Goal: Task Accomplishment & Management: Complete application form

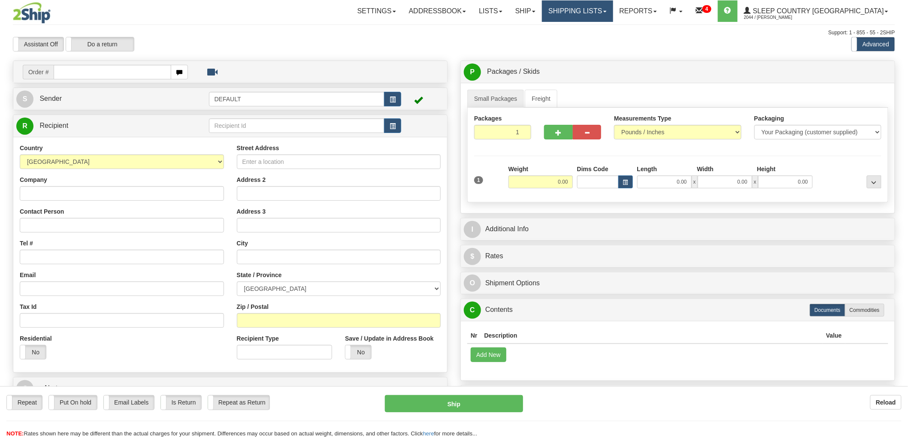
click at [607, 14] on link "Shipping lists" at bounding box center [577, 10] width 71 height 21
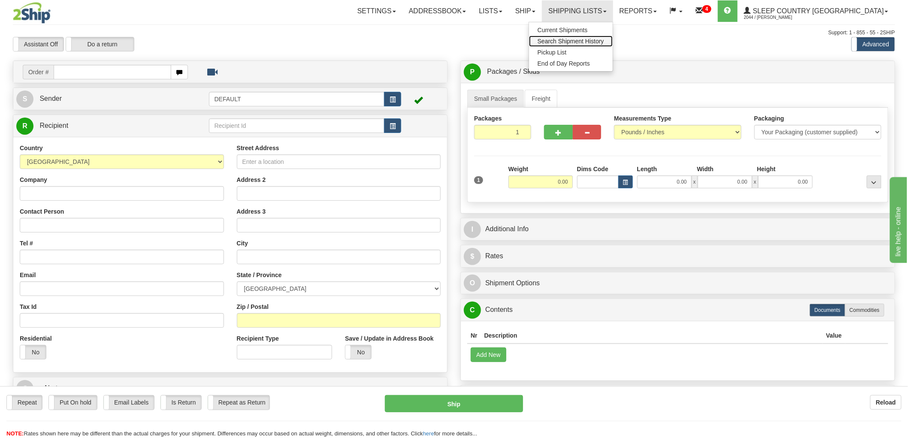
click at [605, 41] on span "Search Shipment History" at bounding box center [571, 41] width 67 height 7
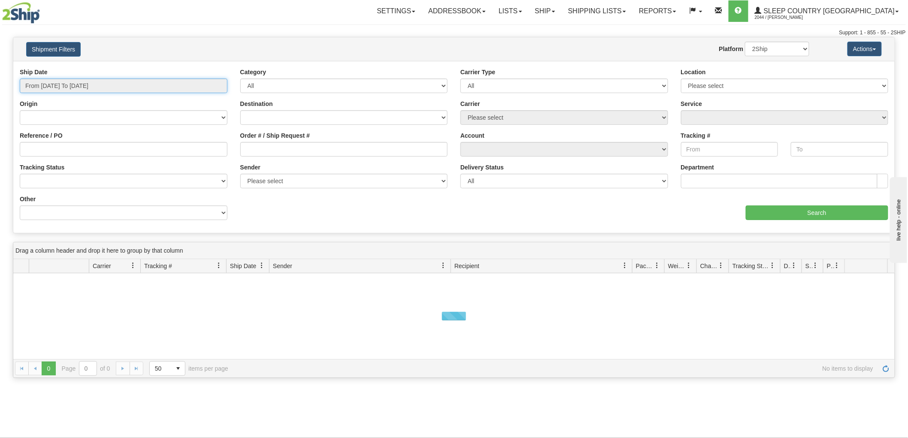
click at [49, 84] on input "From [DATE] To [DATE]" at bounding box center [124, 86] width 208 height 15
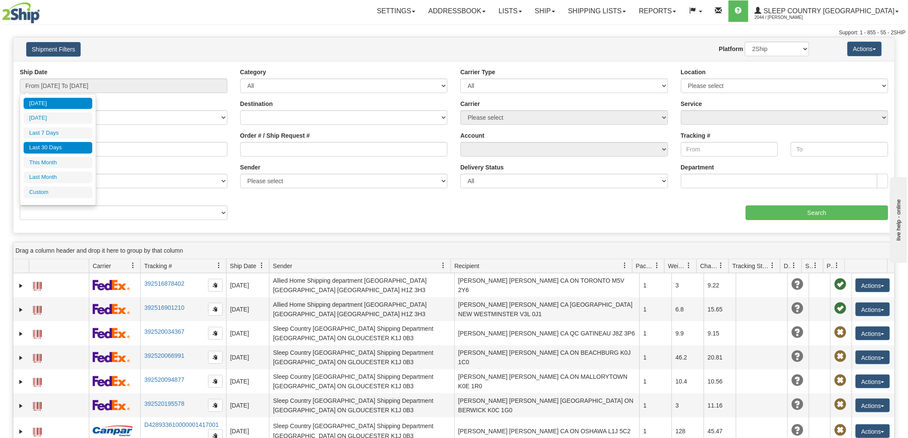
click at [66, 146] on li "Last 30 Days" at bounding box center [58, 148] width 69 height 12
type input "From [DATE] To [DATE]"
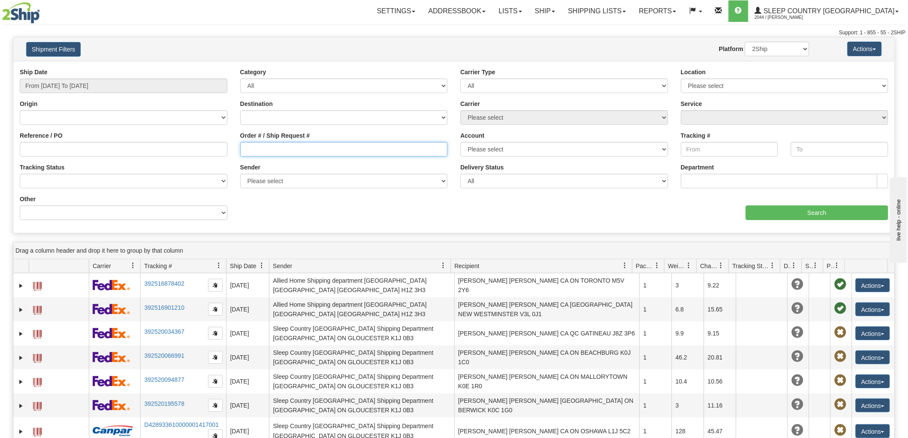
click at [276, 143] on input "Order # / Ship Request #" at bounding box center [344, 149] width 208 height 15
paste input "9000I009029"
type input "9000I009029"
click at [811, 179] on div "Please wait... × Confirm Delete Delete Cancel × Confirm Delete Yes No Cancel × …" at bounding box center [454, 320] width 908 height 566
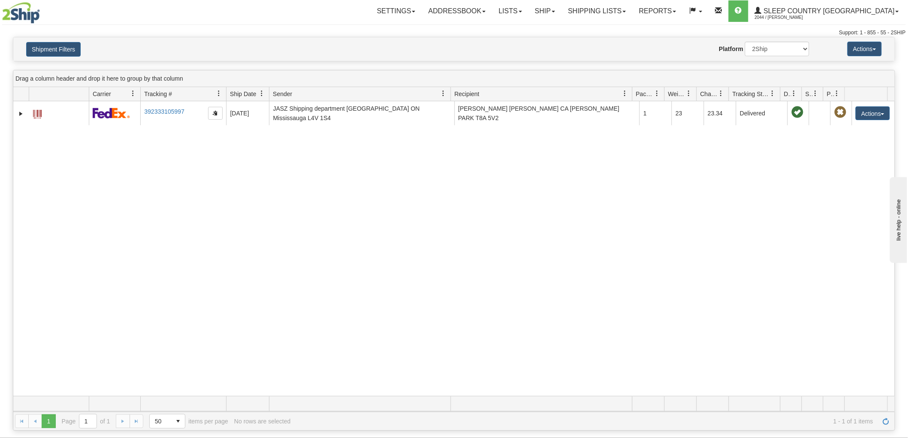
click at [852, 161] on div "31491614 2044 392333105997 [DATE] [DATE] 01:39:44 PM JASZ Shipping department […" at bounding box center [454, 248] width 882 height 295
click at [848, 156] on div "31491614 2044 392333105997 [DATE] [DATE] 01:39:44 PM JASZ Shipping department […" at bounding box center [454, 248] width 882 height 295
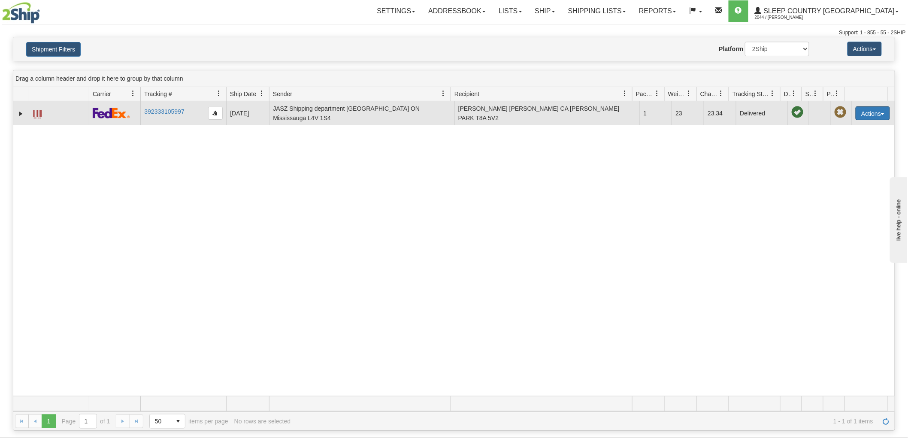
click at [857, 113] on button "Actions" at bounding box center [873, 113] width 34 height 14
click at [833, 140] on link "Return" at bounding box center [855, 140] width 69 height 11
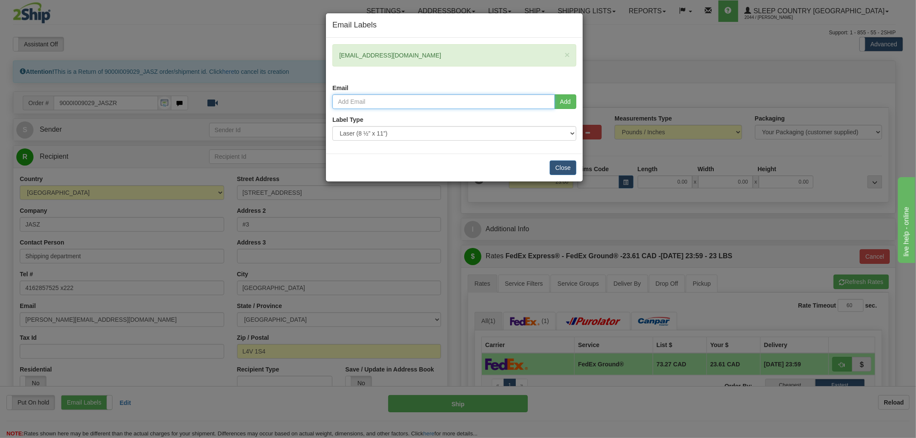
click at [366, 98] on input "email" at bounding box center [443, 101] width 222 height 15
type input "bryan.nguyen@sleepcountry.ca"
click at [570, 97] on button "Add" at bounding box center [565, 101] width 22 height 15
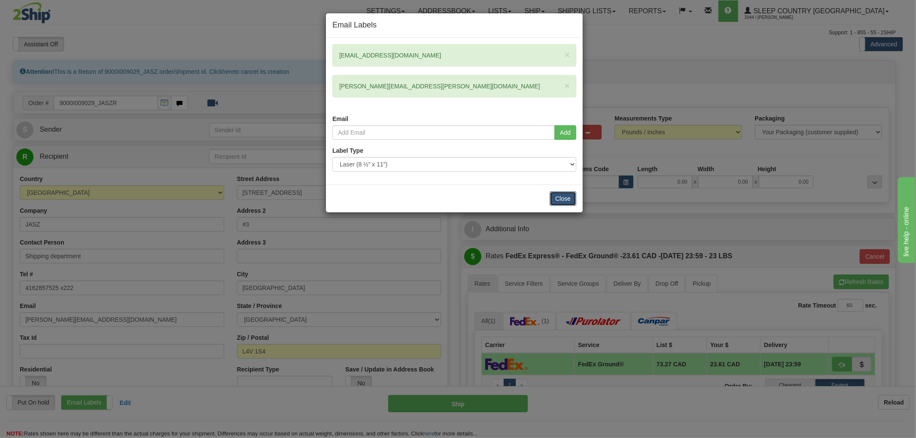
click at [567, 198] on button "Close" at bounding box center [563, 198] width 27 height 15
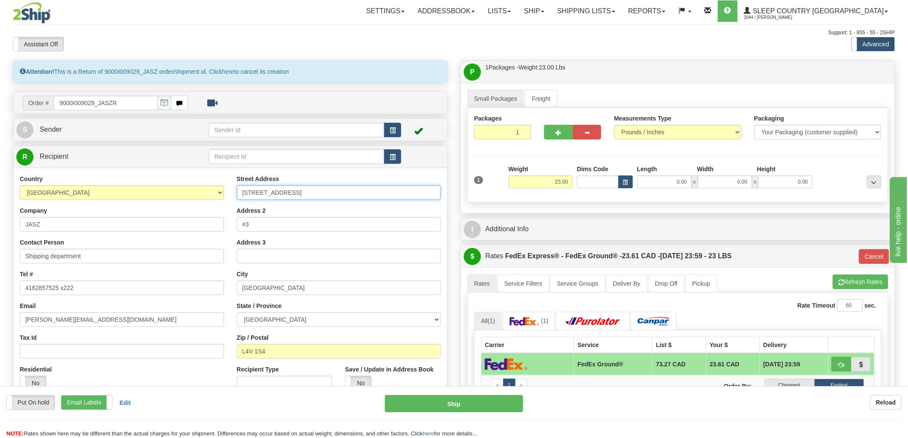
click at [355, 200] on input "6845 Rexwood rd" at bounding box center [339, 192] width 204 height 15
drag, startPoint x: 340, startPoint y: 191, endPoint x: 203, endPoint y: 188, distance: 137.0
click at [203, 188] on div "Country AFGHANISTAN ALAND ISLANDS ALBANIA ALGERIA AMERICAN SAMOA ANDORRA ANGOLA…" at bounding box center [230, 286] width 434 height 222
paste input "520 COLLEGE ST EAST BELLEVILLE K8N 4Z6"
type input "520 COLLEGE ST EAST BELLEVILLE K8N 4Z6"
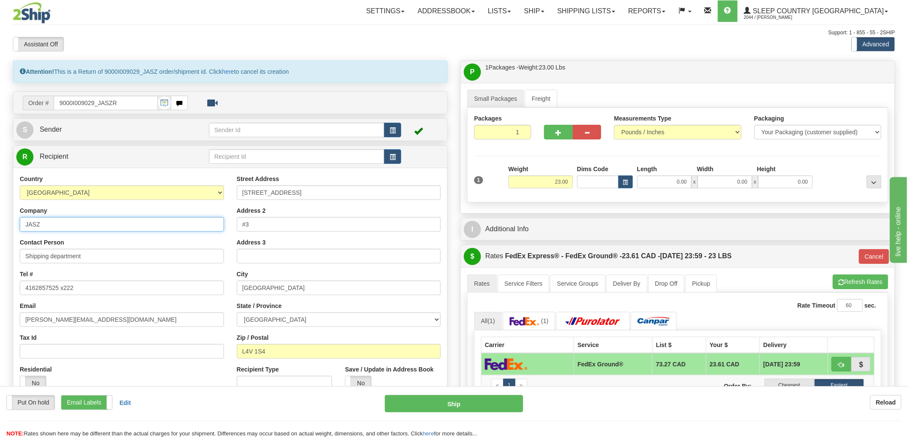
drag, startPoint x: 61, startPoint y: 224, endPoint x: 13, endPoint y: 224, distance: 47.7
click at [13, 224] on div "Country AFGHANISTAN ALAND ISLANDS ALBANIA ALGERIA AMERICAN SAMOA ANDORRA ANGOLA…" at bounding box center [121, 286] width 217 height 222
type input "SLEEP COUNTRY CANADA"
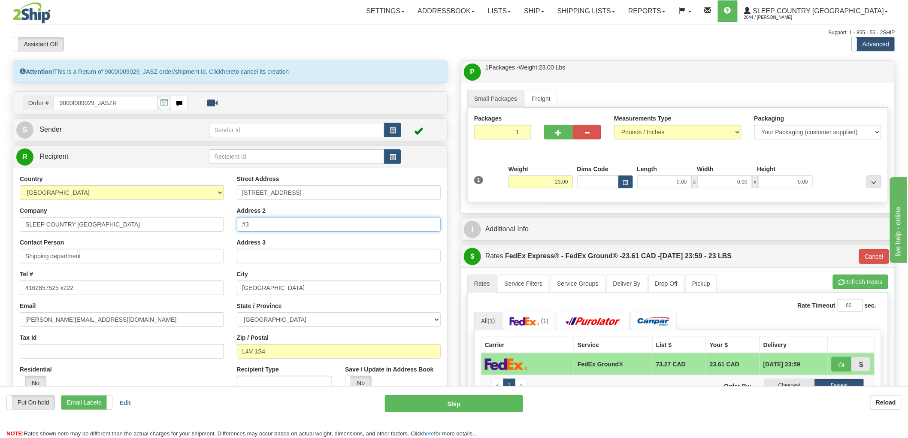
drag, startPoint x: 278, startPoint y: 231, endPoint x: 216, endPoint y: 230, distance: 62.3
click at [216, 230] on div "Country AFGHANISTAN ALAND ISLANDS ALBANIA ALGERIA AMERICAN SAMOA ANDORRA ANGOLA…" at bounding box center [230, 286] width 434 height 222
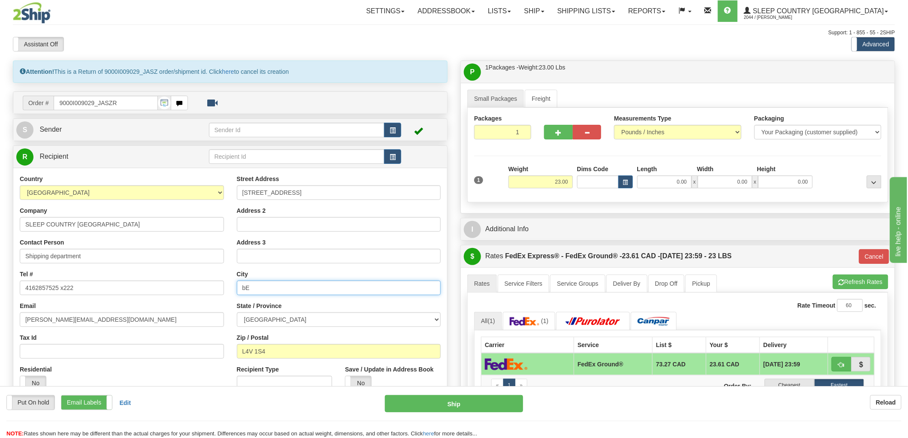
type input "b"
type input "BELLEVILLE"
type input "K8N 4Z6"
click at [315, 194] on input "520 COLLEGE ST EAST BELLEVILLE K8N 4Z6" at bounding box center [339, 192] width 204 height 15
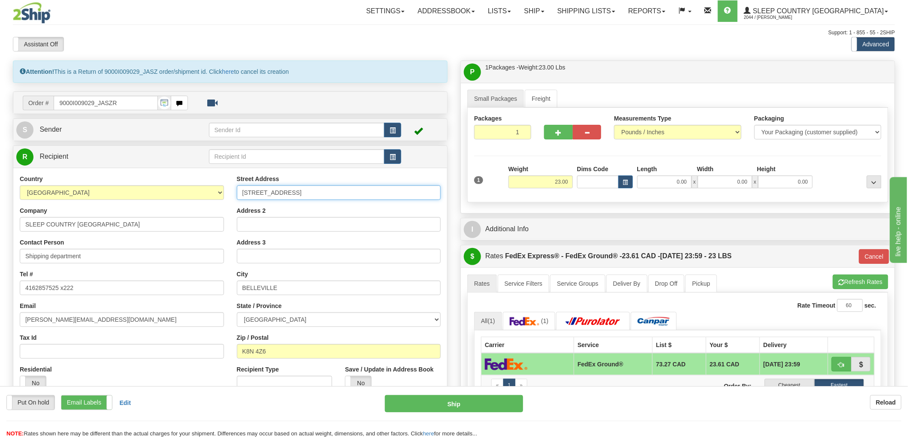
type input "92"
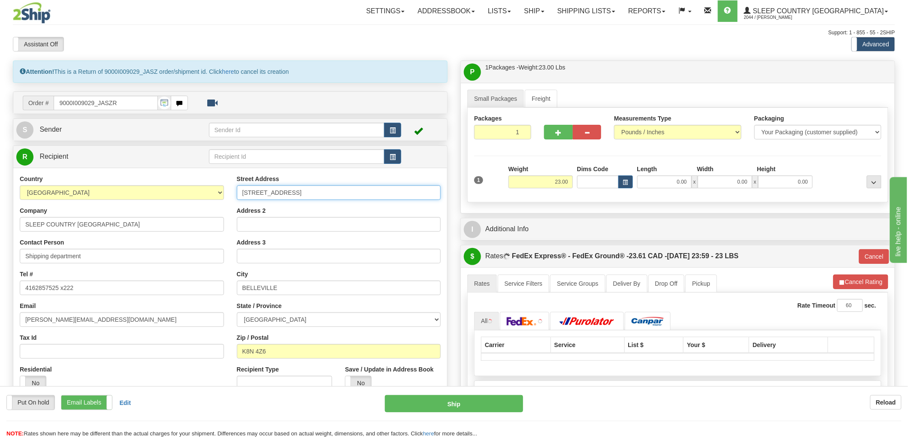
drag, startPoint x: 313, startPoint y: 192, endPoint x: 422, endPoint y: 198, distance: 109.6
click at [422, 198] on input "520 COLLEGE ST EAST BELLEVILLE K8N 4Z6" at bounding box center [339, 192] width 204 height 15
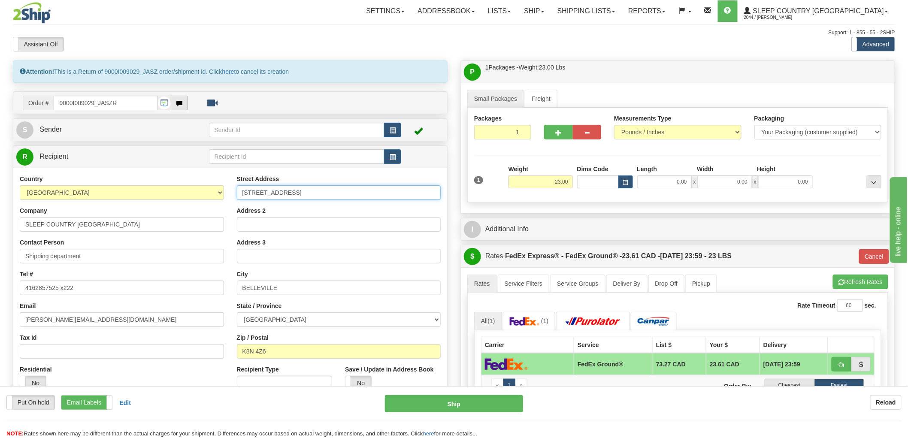
type input "520 COLLEGE ST EAST"
click at [178, 104] on span "button" at bounding box center [179, 104] width 6 height 6
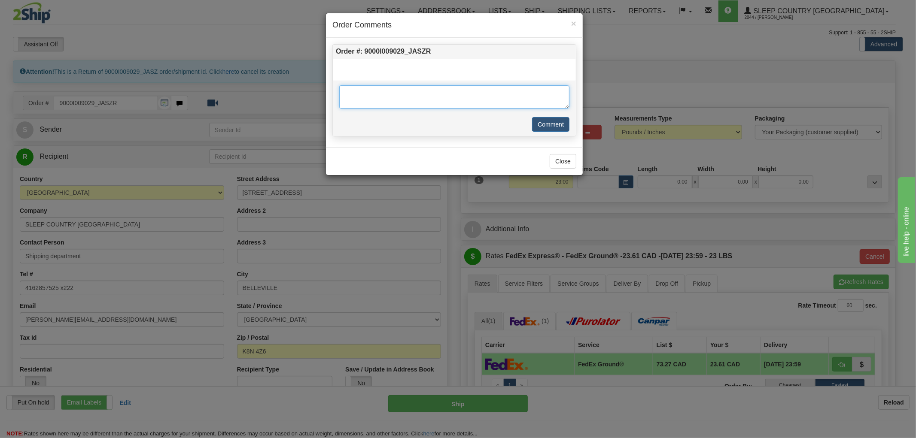
click at [352, 88] on textarea at bounding box center [454, 96] width 230 height 23
type textarea "95 - ORDER TWICE BY ACCIDENT"
click at [548, 125] on button "Comment" at bounding box center [550, 124] width 37 height 15
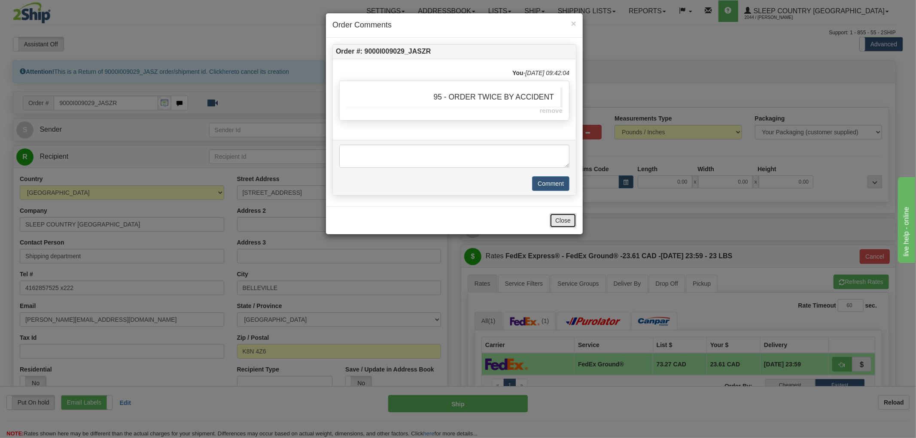
click at [561, 221] on button "Close" at bounding box center [563, 220] width 27 height 15
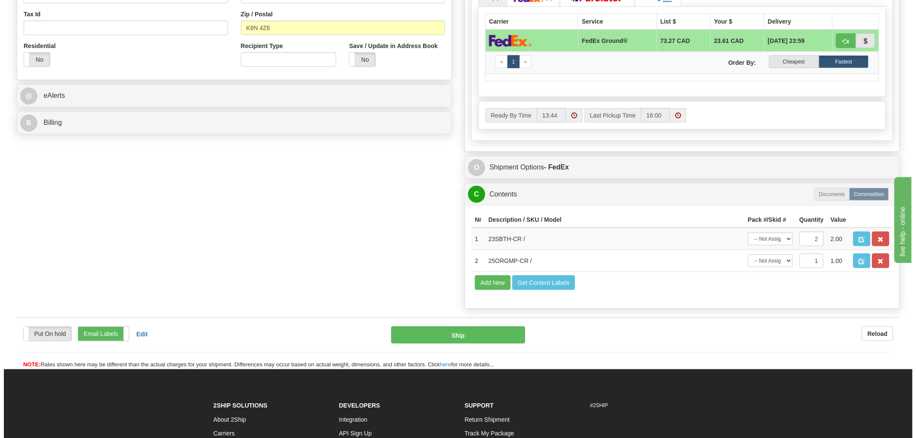
scroll to position [381, 0]
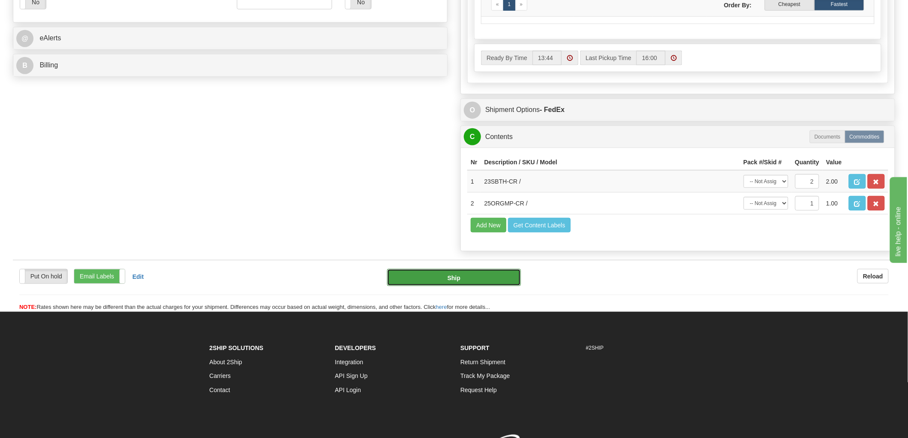
click at [448, 286] on button "Ship" at bounding box center [454, 277] width 134 height 17
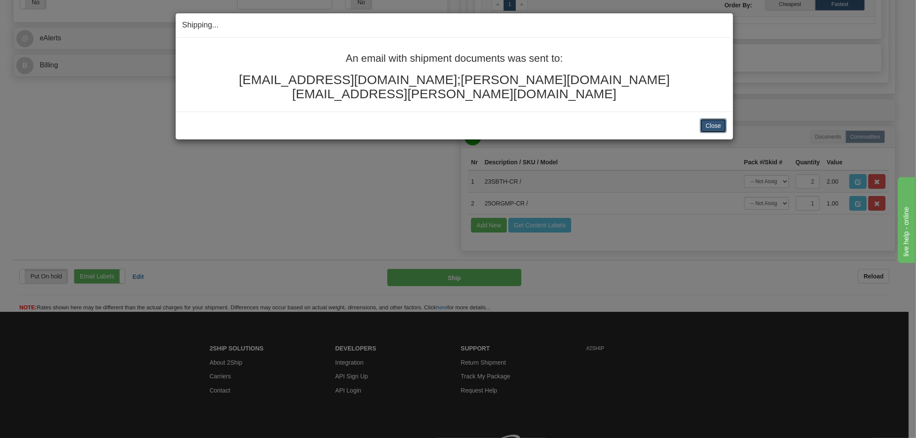
click at [706, 118] on button "Close" at bounding box center [713, 125] width 27 height 15
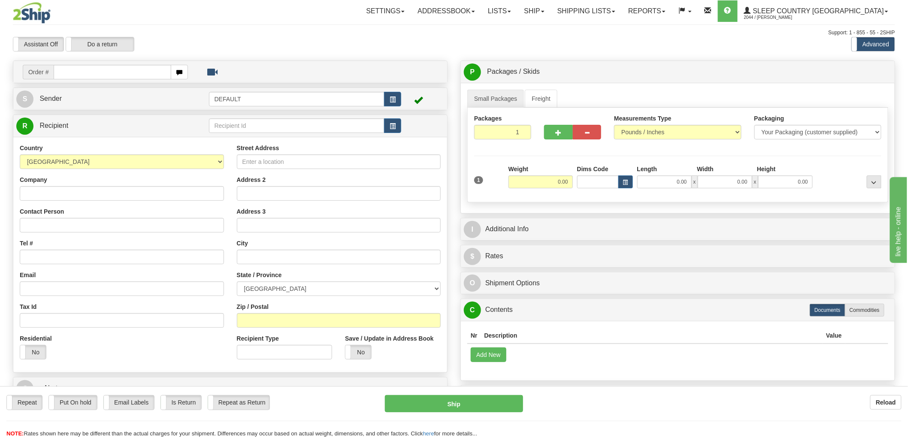
drag, startPoint x: 82, startPoint y: 332, endPoint x: 89, endPoint y: 332, distance: 6.4
click at [83, 332] on div "Country AFGHANISTAN ALAND ISLANDS ALBANIA ALGERIA AMERICAN SAMOA ANDORRA ANGOLA…" at bounding box center [121, 255] width 217 height 222
